Goal: Use online tool/utility: Utilize a website feature to perform a specific function

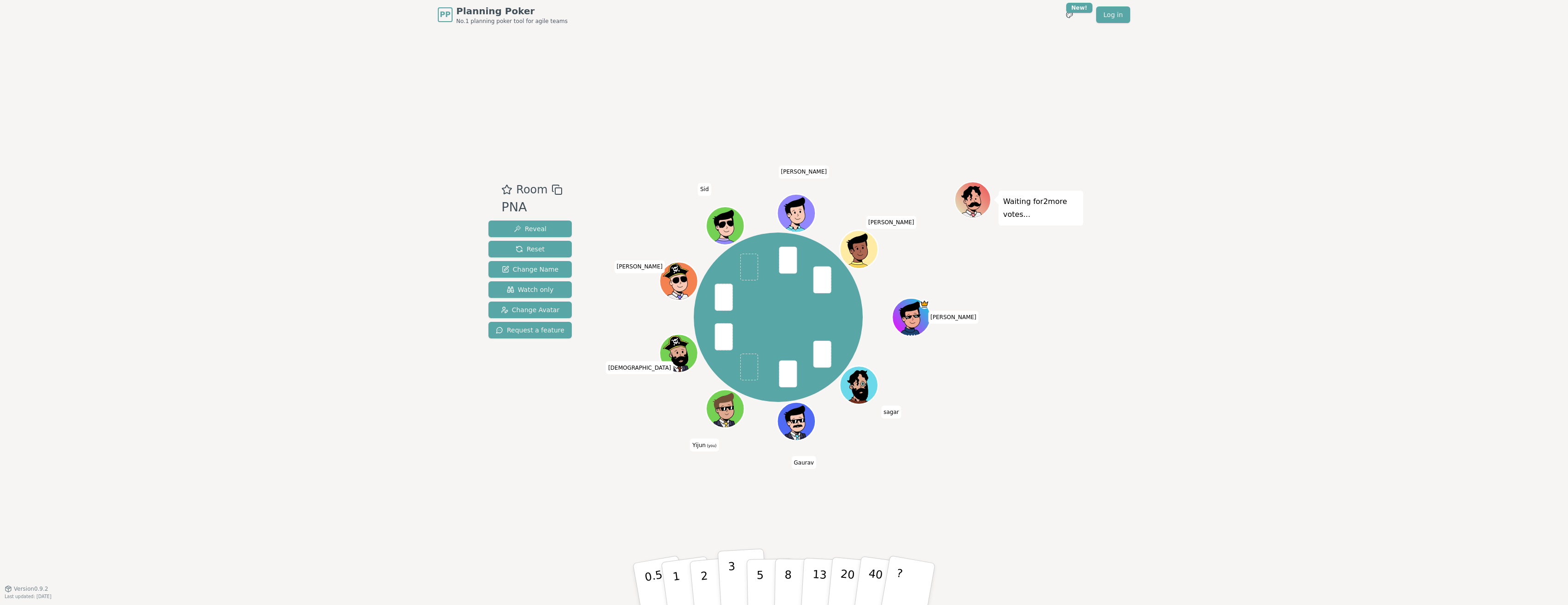
click at [703, 383] on p "3" at bounding box center [733, 585] width 10 height 50
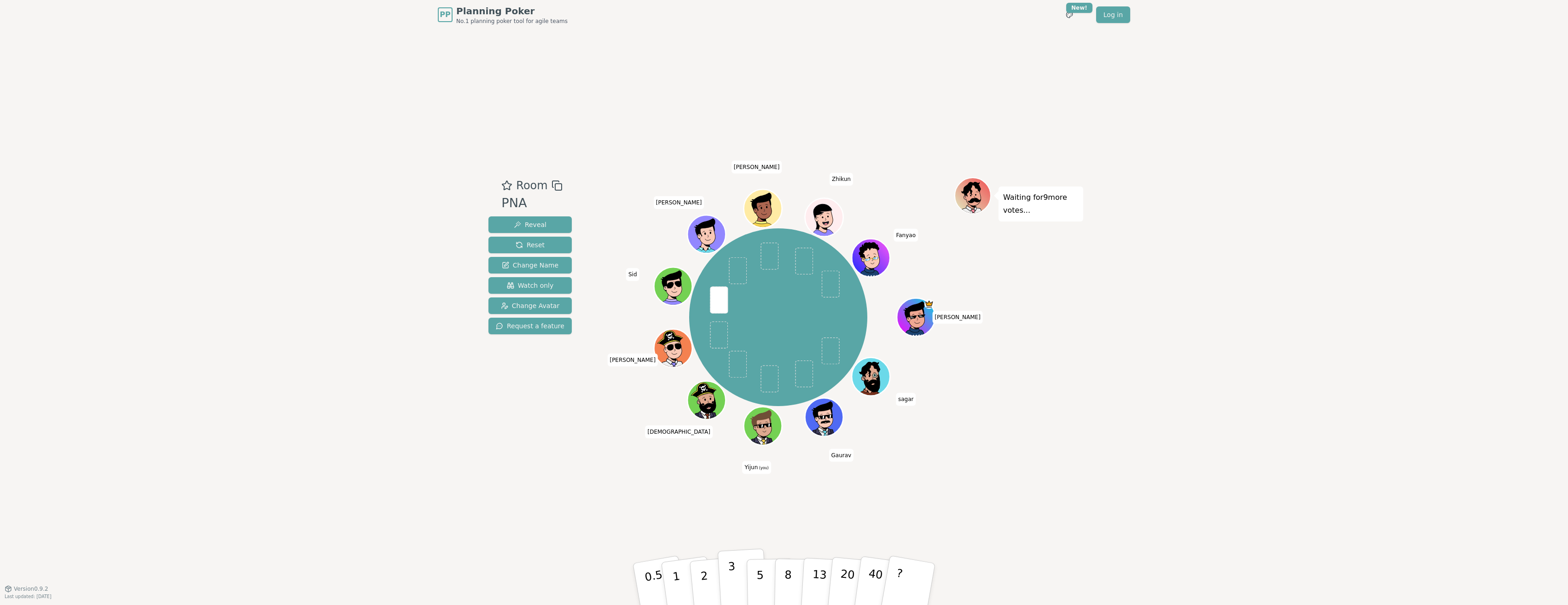
click at [703, 383] on p "3" at bounding box center [733, 585] width 10 height 50
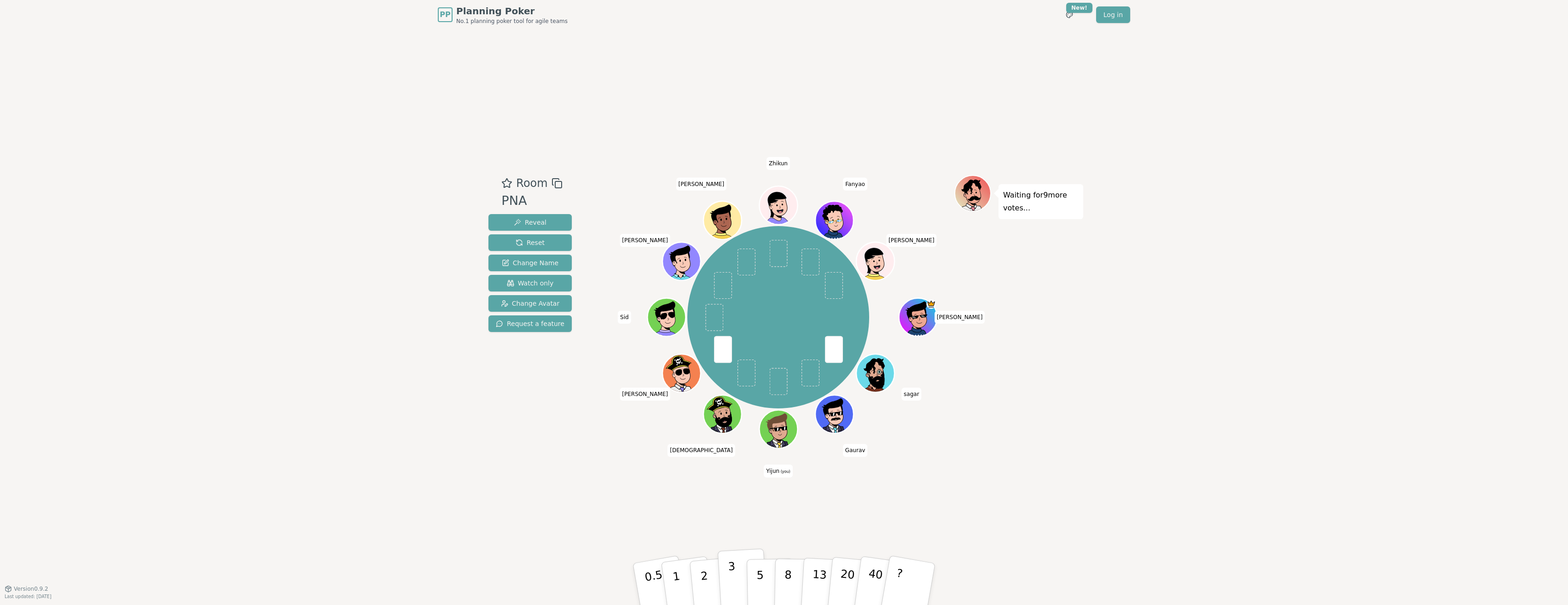
click at [703, 383] on button "3" at bounding box center [743, 584] width 50 height 72
click at [703, 383] on p "3" at bounding box center [733, 585] width 10 height 50
click at [702, 383] on p "2" at bounding box center [705, 585] width 12 height 50
click at [703, 383] on button "2" at bounding box center [715, 584] width 52 height 73
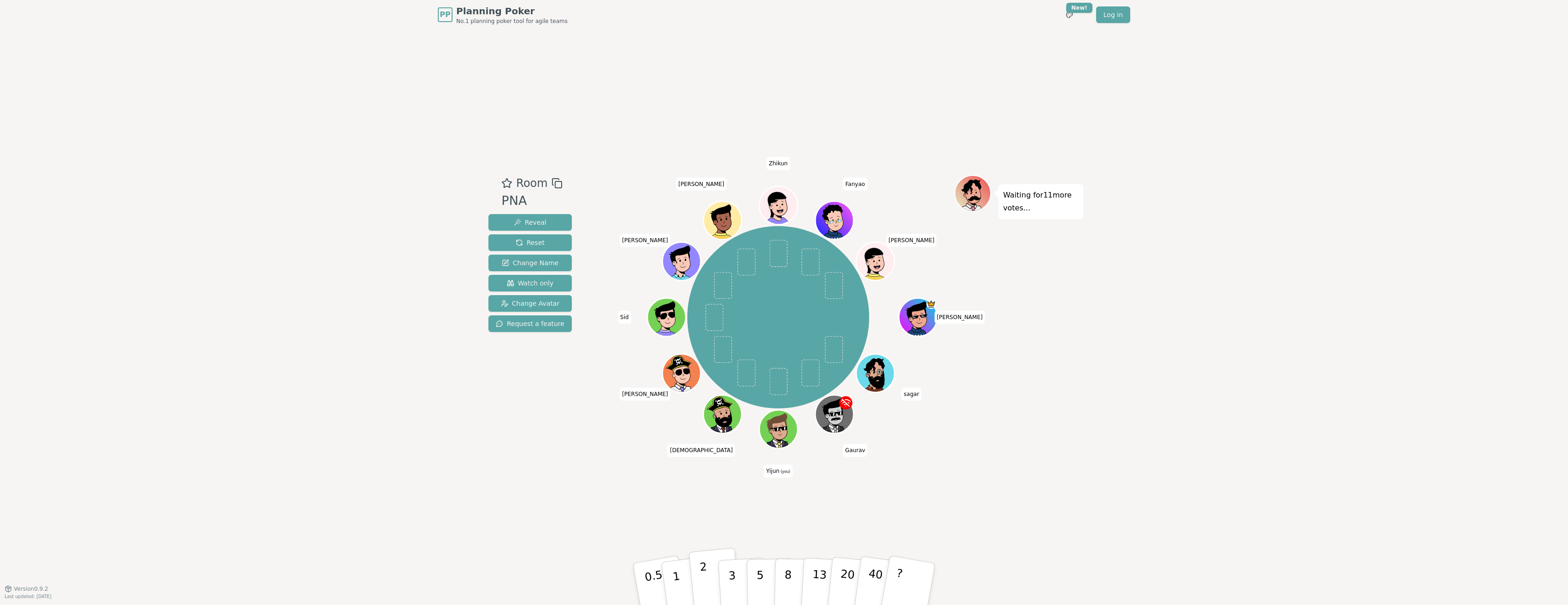
click at [703, 383] on p "2" at bounding box center [705, 585] width 12 height 50
